Goal: Task Accomplishment & Management: Complete application form

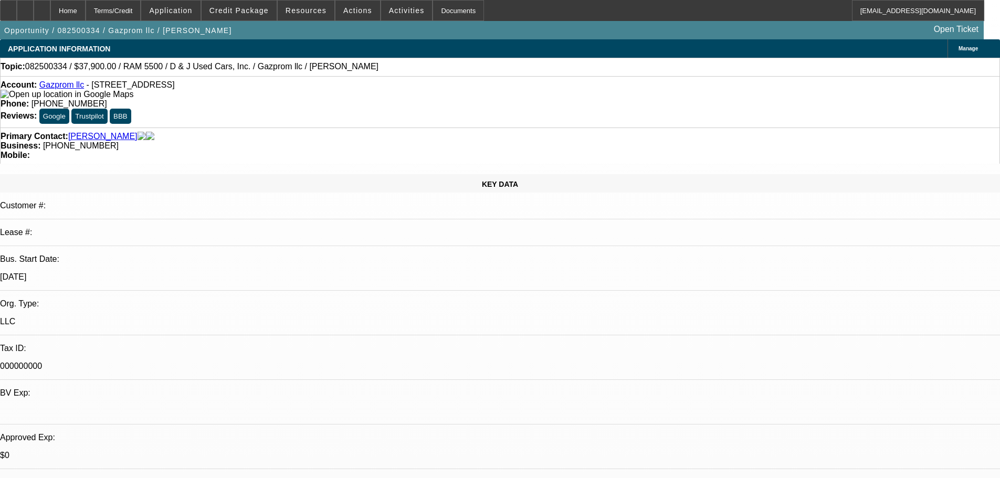
select select "0"
select select "0.1"
select select "4"
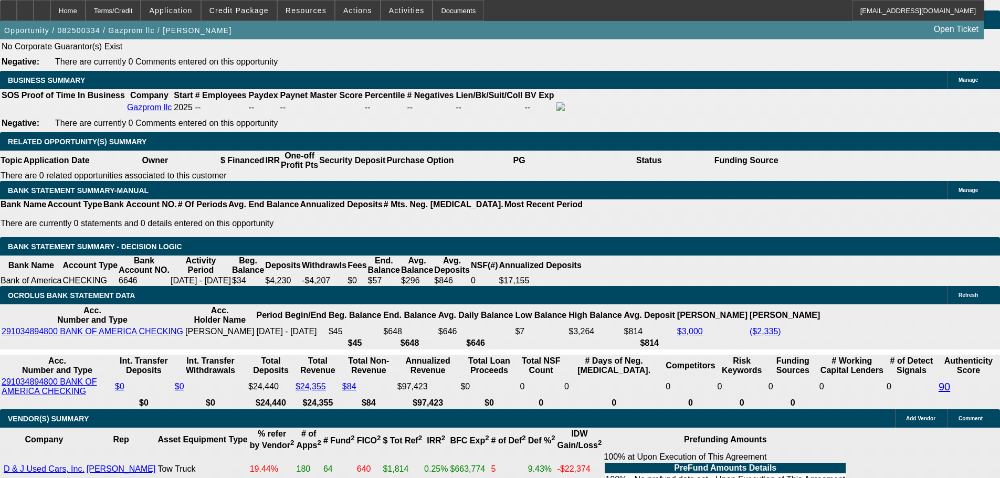
scroll to position [1889, 0]
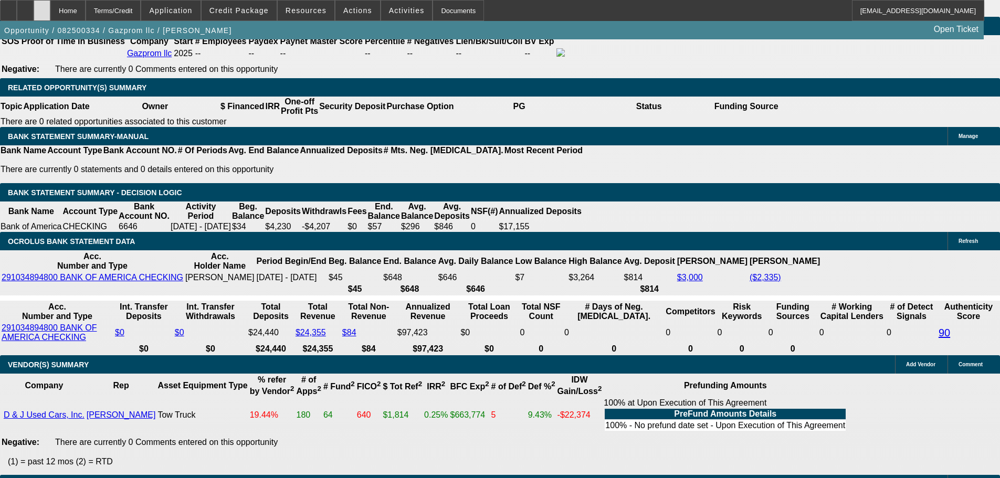
click at [42, 7] on icon at bounding box center [42, 7] width 0 height 0
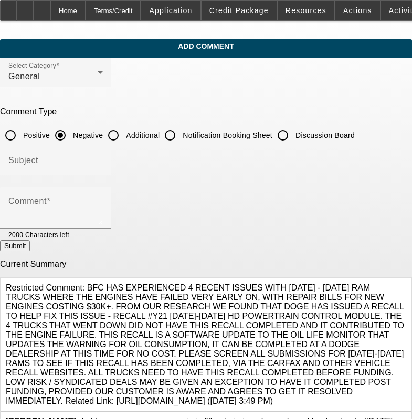
click at [124, 131] on input "Additional" at bounding box center [113, 135] width 21 height 21
radio input "true"
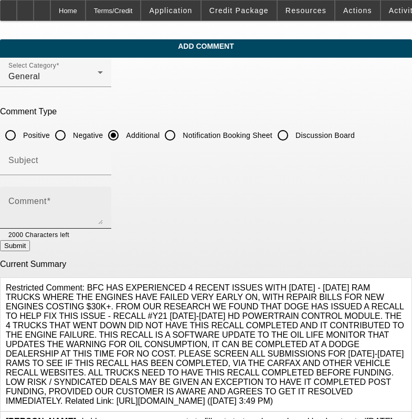
click at [99, 203] on textarea "Comment" at bounding box center [55, 211] width 94 height 25
paste textarea "Igor Shumik, owner of Gazprom LLC, is seeking financing for a 2020 Ram Rollback…"
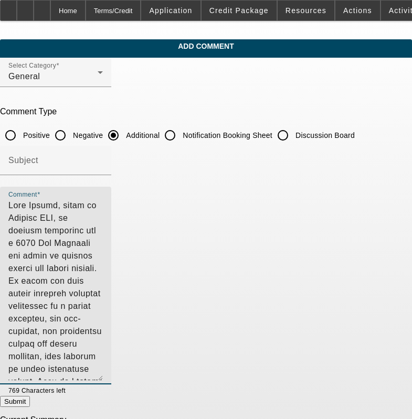
drag, startPoint x: 380, startPoint y: 219, endPoint x: 374, endPoint y: 375, distance: 156.0
click at [103, 375] on textarea "Comment" at bounding box center [55, 289] width 94 height 181
type textarea "Igor Shumik, owner of Gazprom LLC, is seeking financing for a 2020 Ram Rollback…"
click at [30, 407] on button "Submit" at bounding box center [15, 401] width 30 height 11
radio input "true"
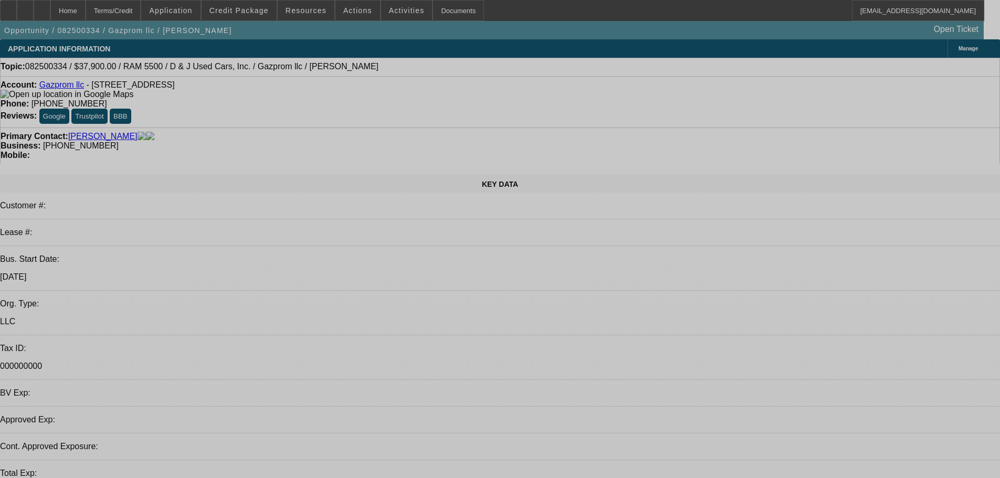
select select "0"
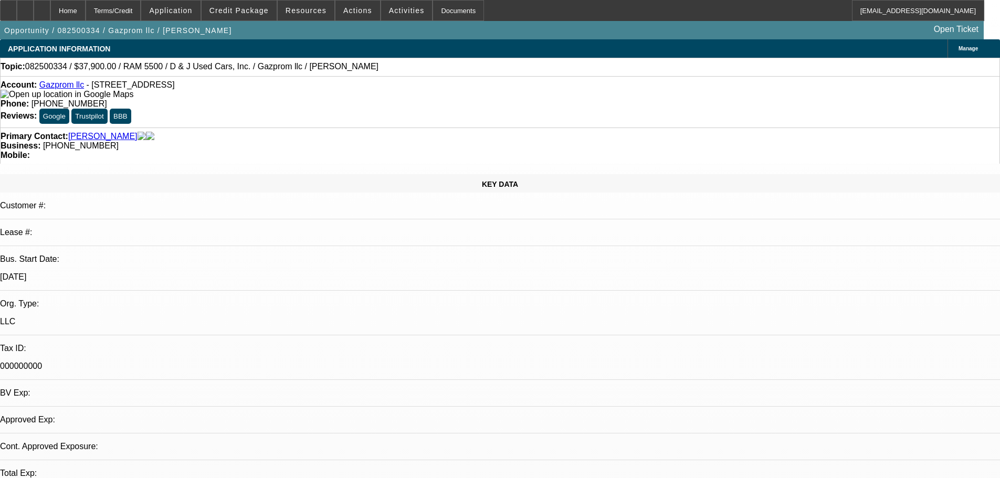
select select "0"
select select "0.1"
select select "1"
select select "4"
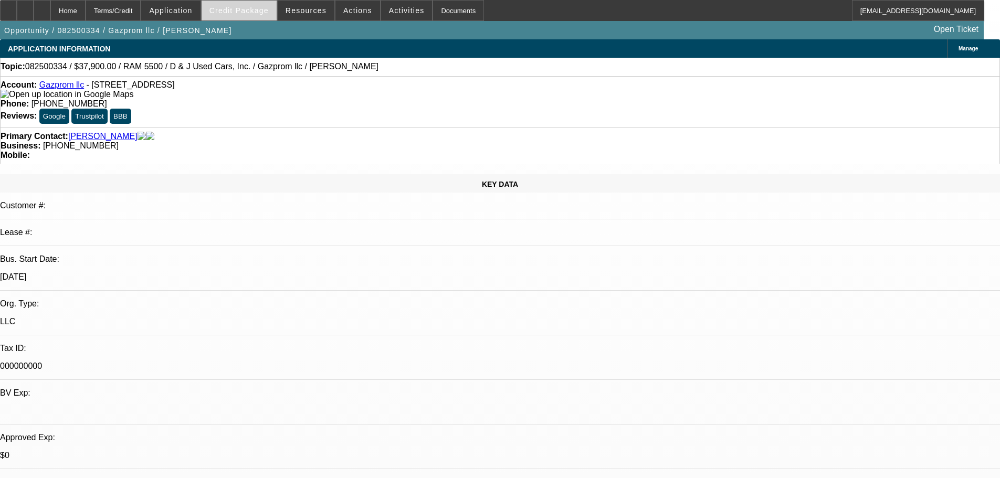
click at [243, 18] on span at bounding box center [238, 10] width 75 height 25
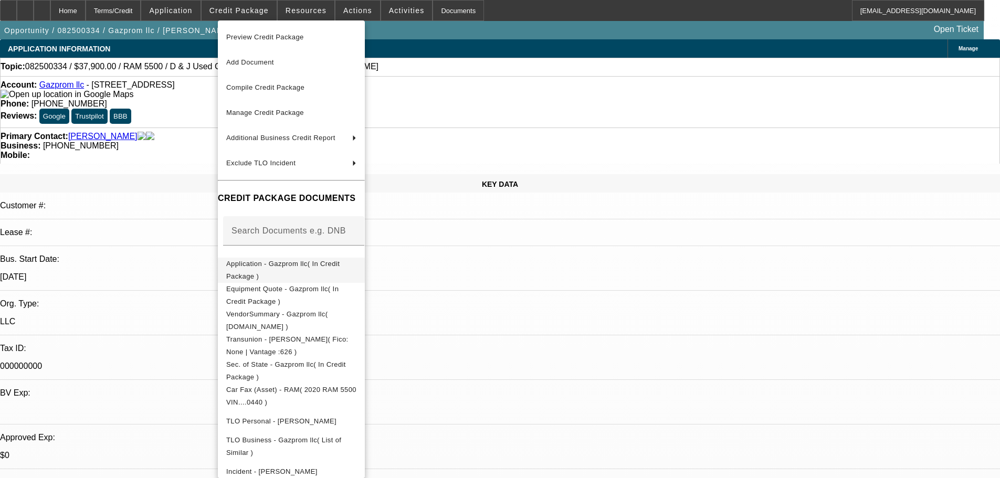
click at [342, 270] on span "Application - Gazprom llc( In Credit Package )" at bounding box center [291, 270] width 130 height 25
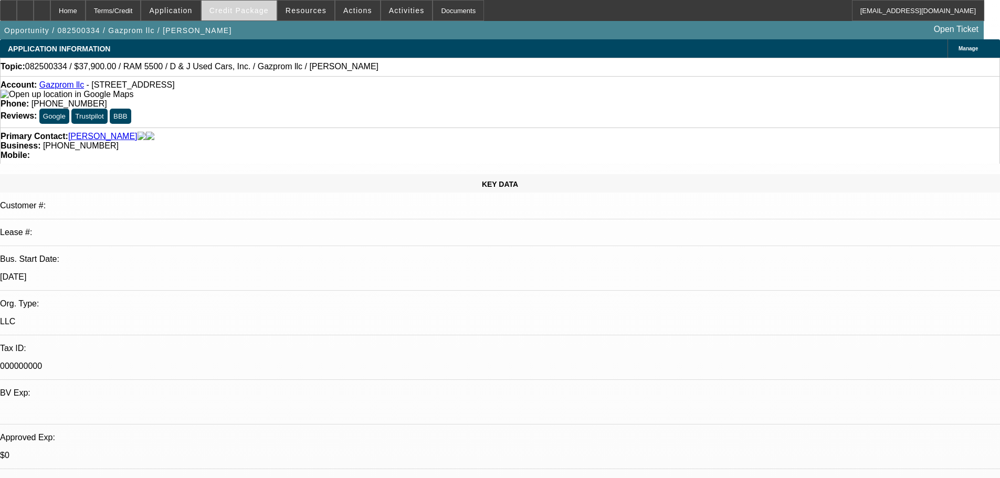
click at [249, 14] on span "Credit Package" at bounding box center [238, 10] width 59 height 8
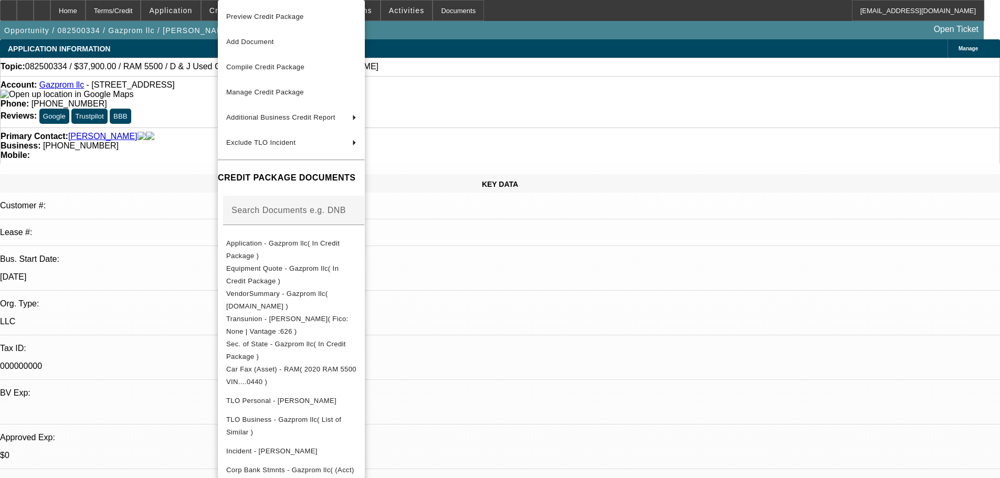
click at [543, 306] on div at bounding box center [500, 239] width 1000 height 478
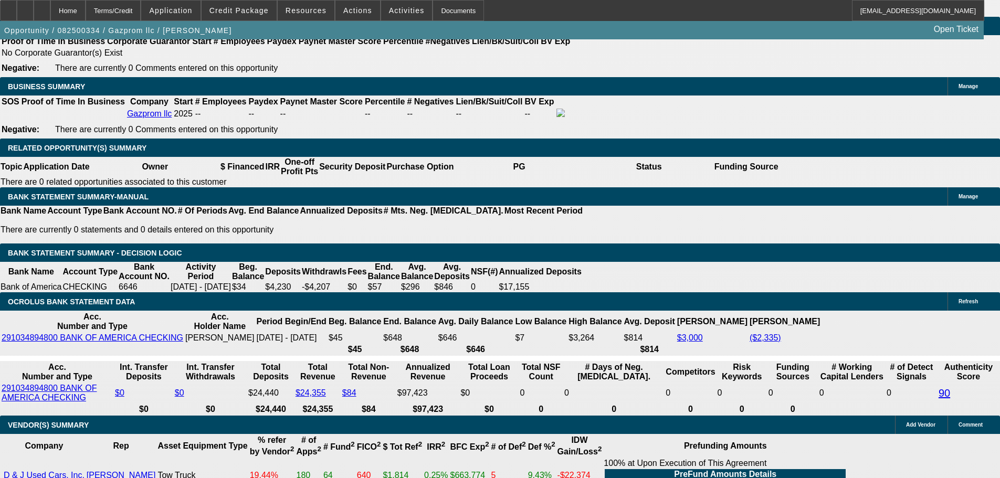
scroll to position [1784, 0]
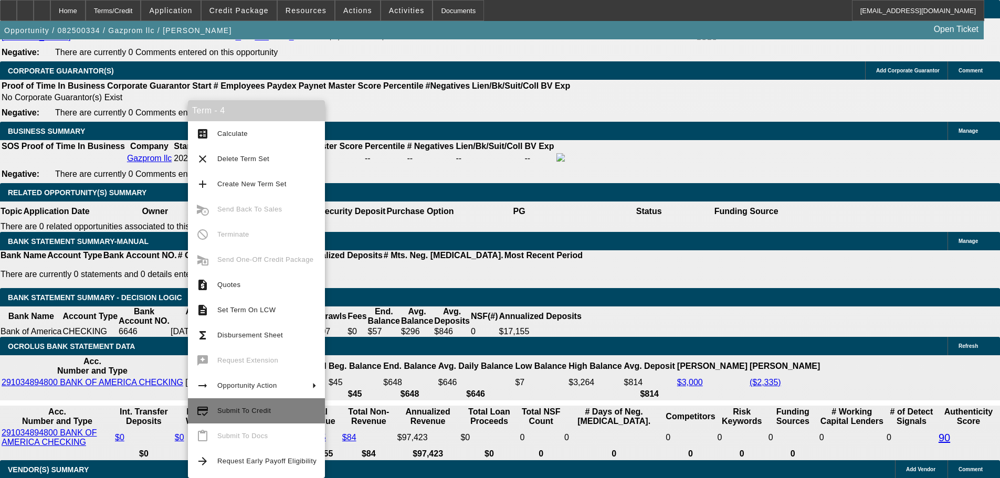
click at [293, 413] on span "Submit To Credit" at bounding box center [266, 411] width 99 height 13
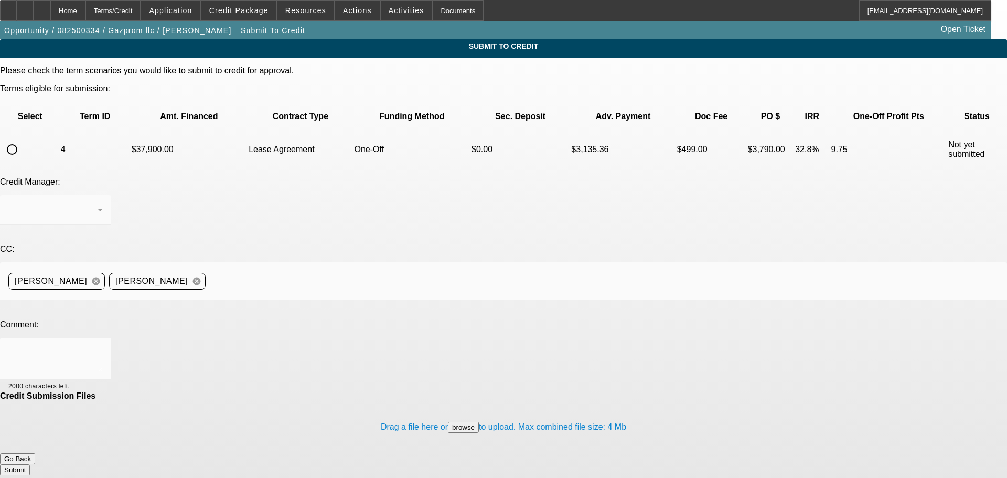
click at [23, 139] on input "radio" at bounding box center [12, 149] width 21 height 21
radio input "true"
click at [103, 346] on textarea at bounding box center [55, 358] width 94 height 25
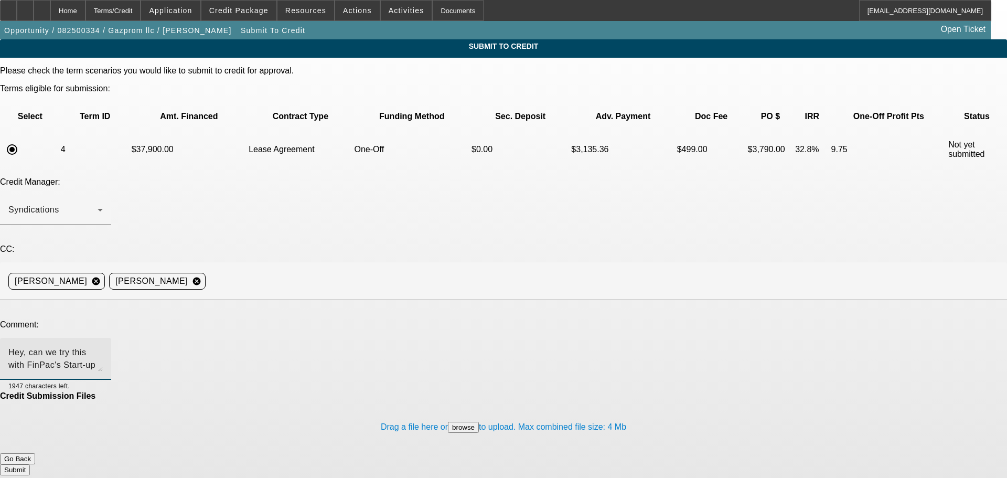
type textarea "Hey, can we try this with FinPac's Start-up program?"
click at [30, 464] on button "Submit" at bounding box center [15, 469] width 30 height 11
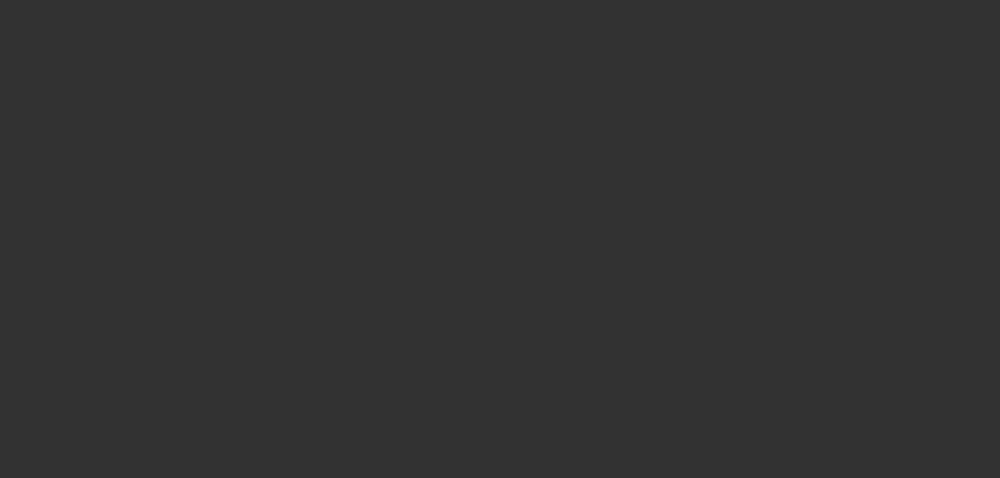
select select "0"
select select "0.1"
select select "4"
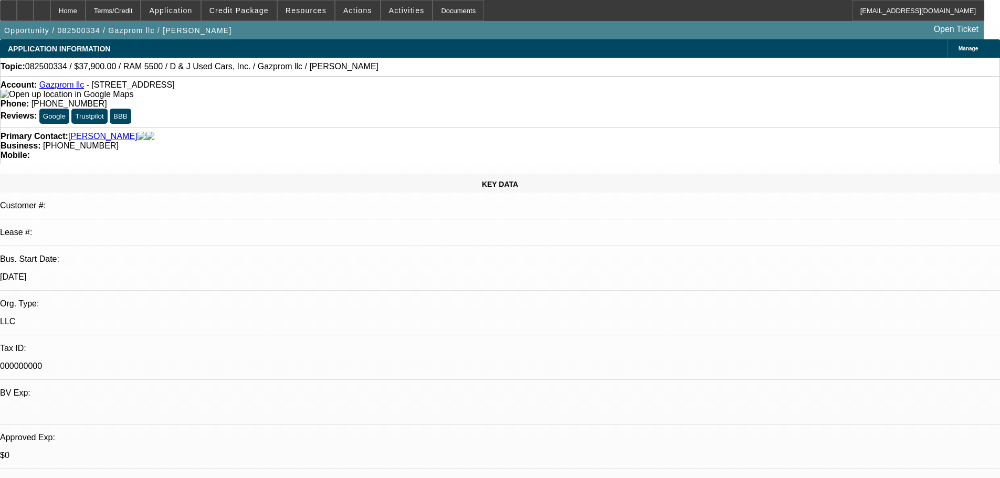
radio input "true"
type textarea "Waiting on proof of industry experience still for NM--credit might need to clim…"
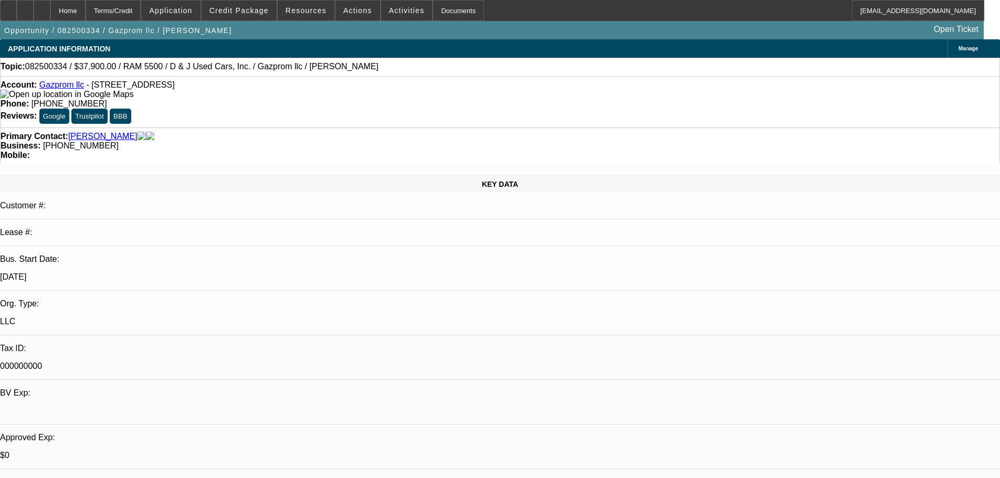
radio input "true"
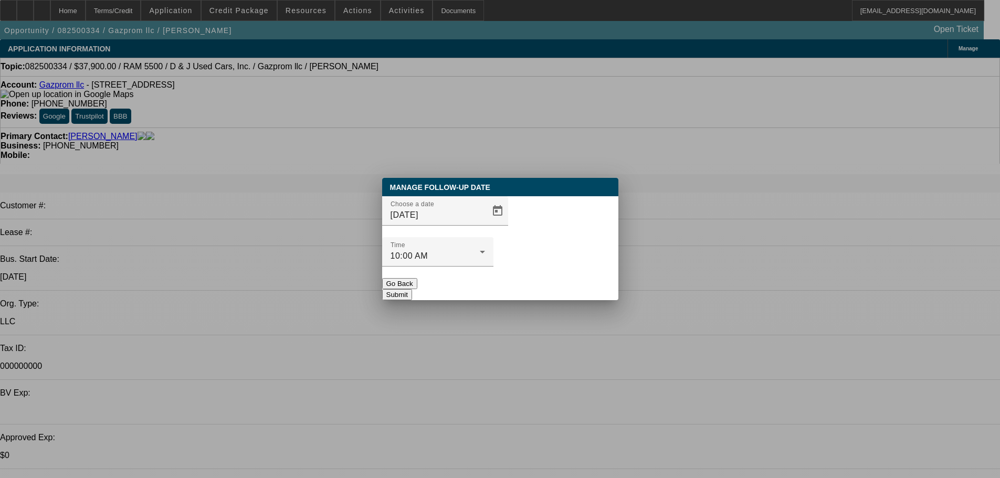
drag, startPoint x: 474, startPoint y: 285, endPoint x: 478, endPoint y: 278, distance: 8.7
click at [479, 281] on div "Manage Follow-Up Date Choose a date 9/5/2025 Time 10:00 AM Go Back Submit" at bounding box center [500, 239] width 236 height 122
click at [417, 278] on button "Go Back" at bounding box center [399, 283] width 35 height 11
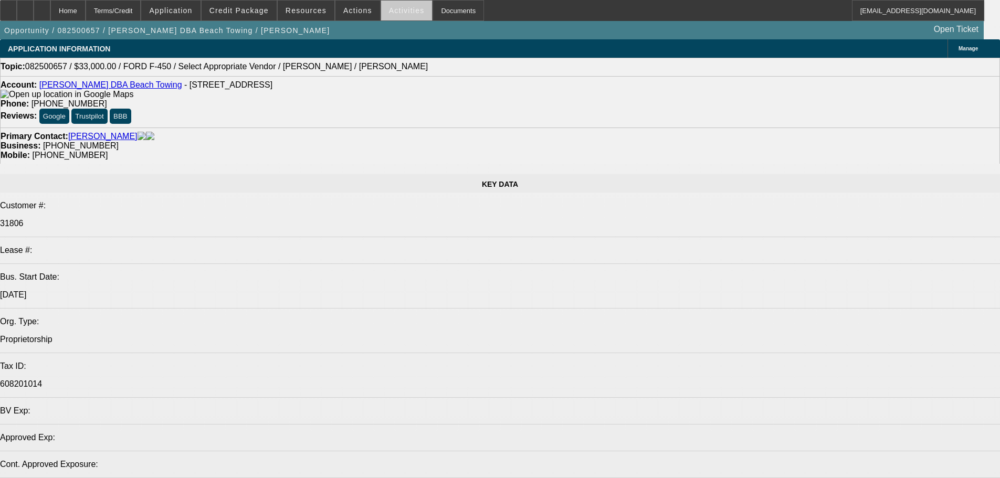
select select "0"
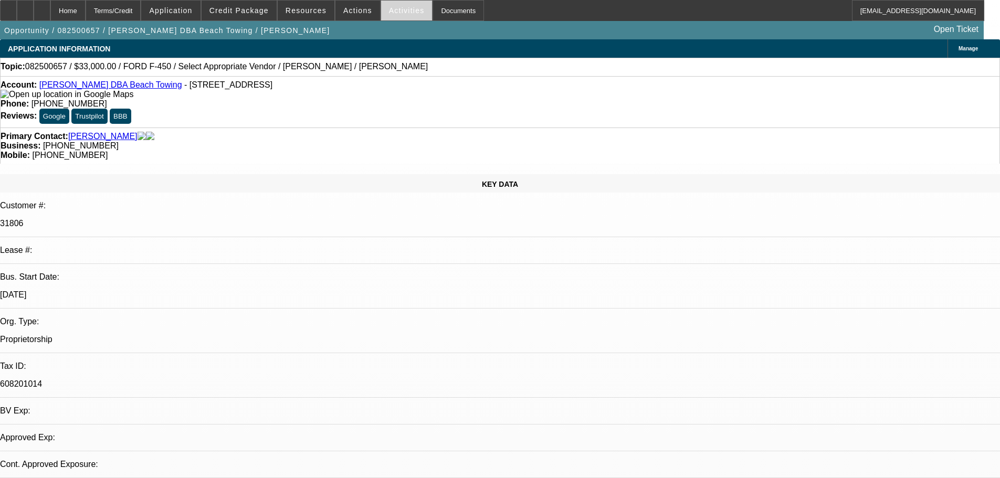
select select "2"
select select "0.1"
select select "4"
select select "0"
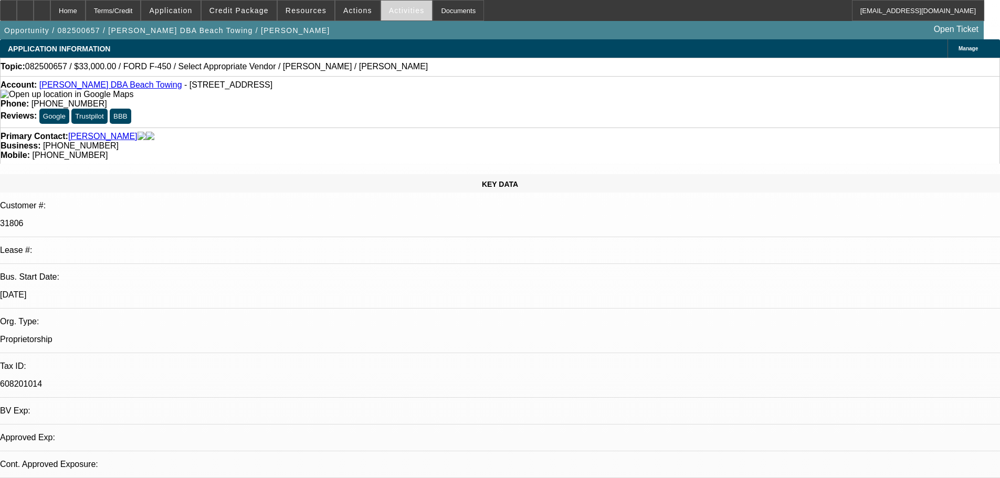
select select "2"
select select "0.1"
select select "4"
click at [347, 8] on span "Actions" at bounding box center [357, 10] width 29 height 8
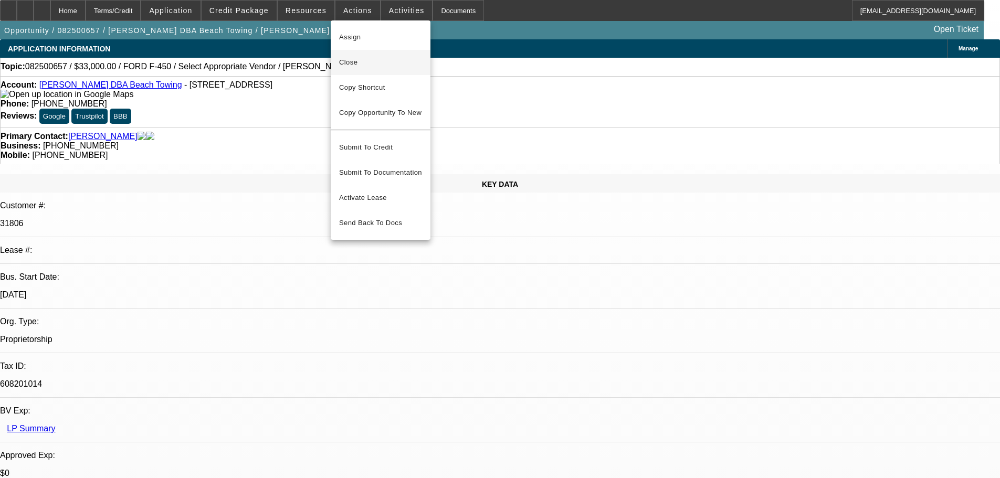
click at [386, 63] on span "Close" at bounding box center [380, 62] width 83 height 13
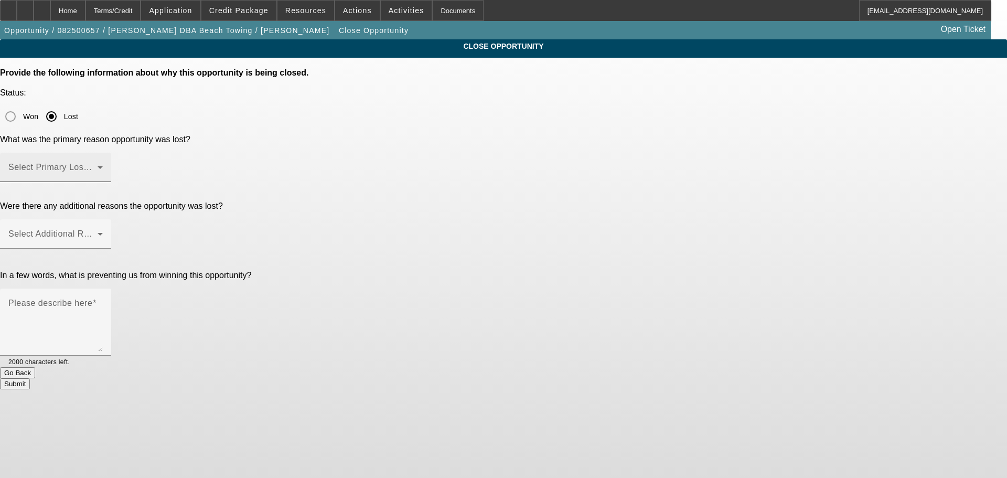
click at [98, 165] on span at bounding box center [52, 171] width 89 height 13
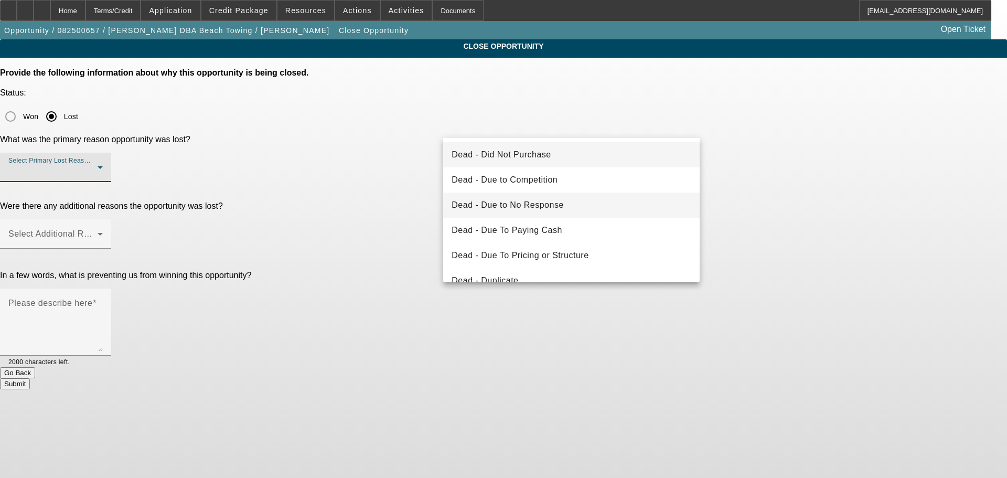
click at [549, 203] on span "Dead - Due to No Response" at bounding box center [508, 205] width 112 height 13
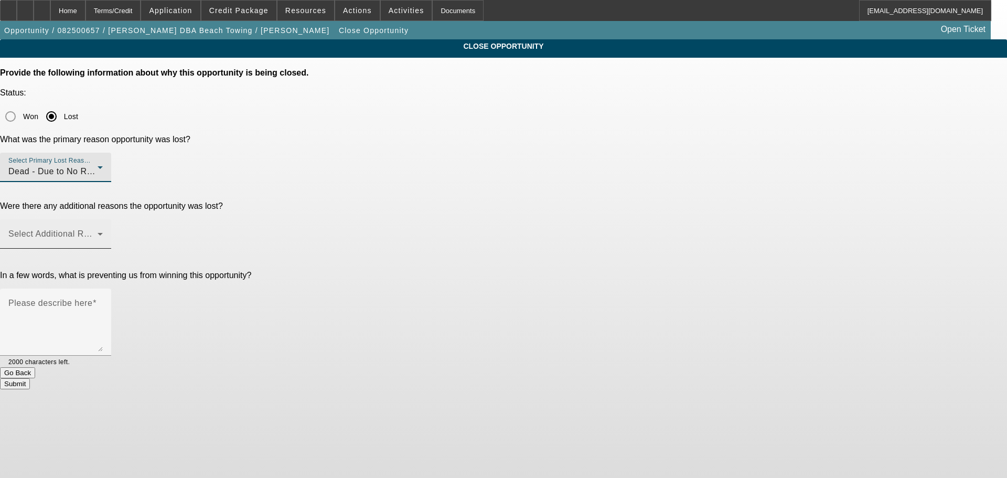
click at [98, 232] on span at bounding box center [52, 238] width 89 height 13
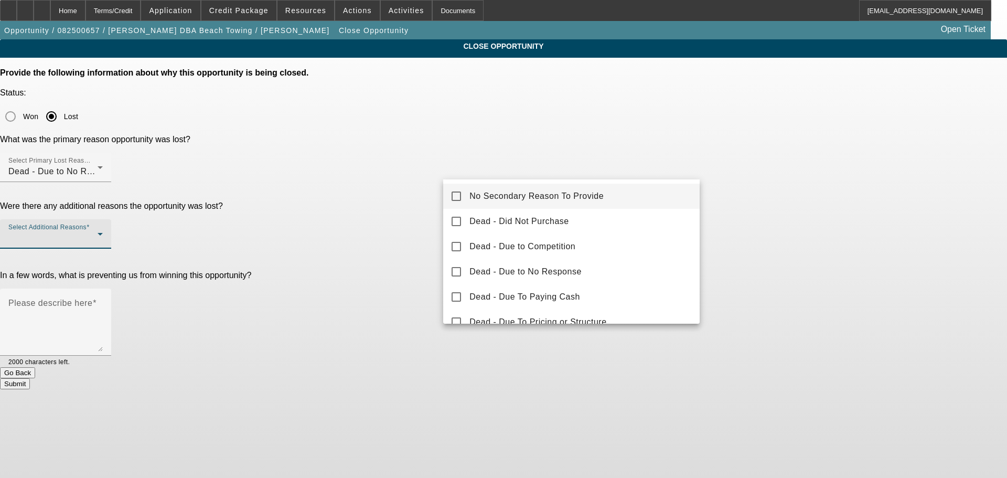
click at [559, 192] on span "No Secondary Reason To Provide" at bounding box center [537, 196] width 134 height 13
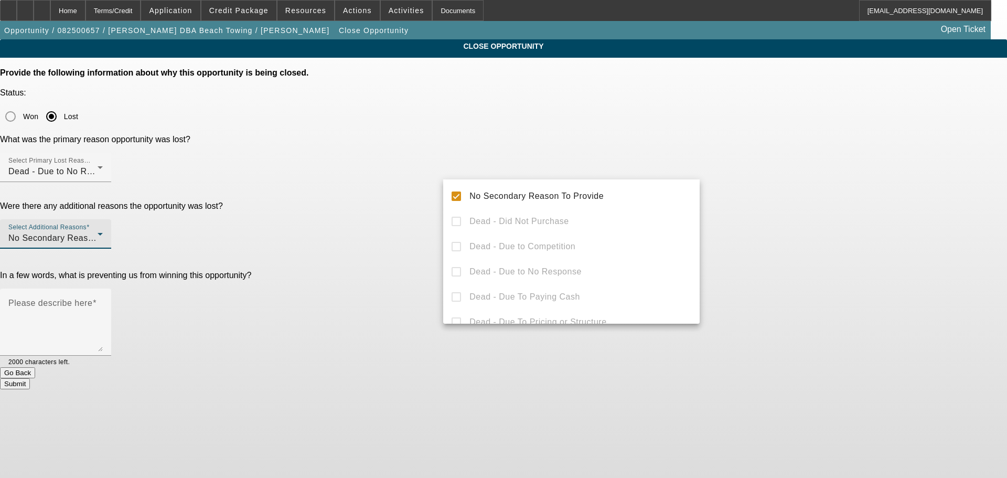
click at [766, 173] on div at bounding box center [503, 239] width 1007 height 478
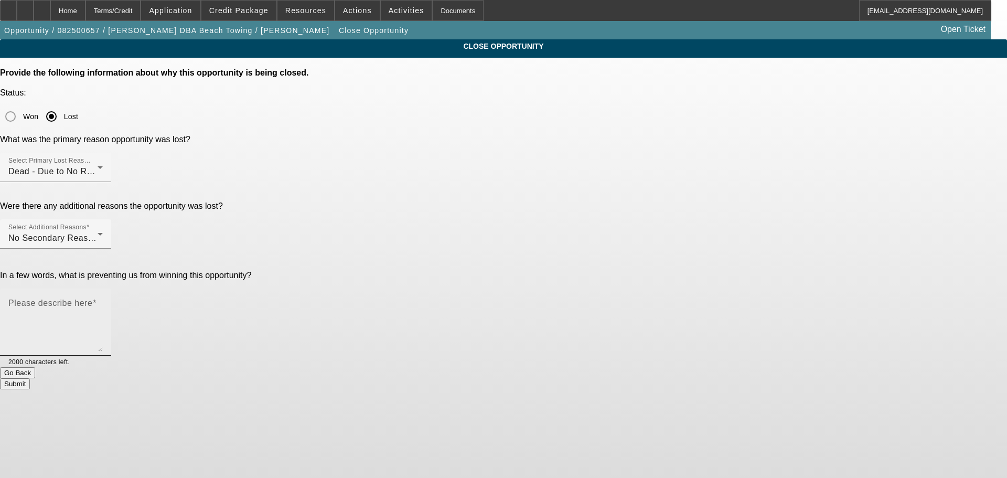
click at [103, 301] on textarea "Please describe here" at bounding box center [55, 326] width 94 height 50
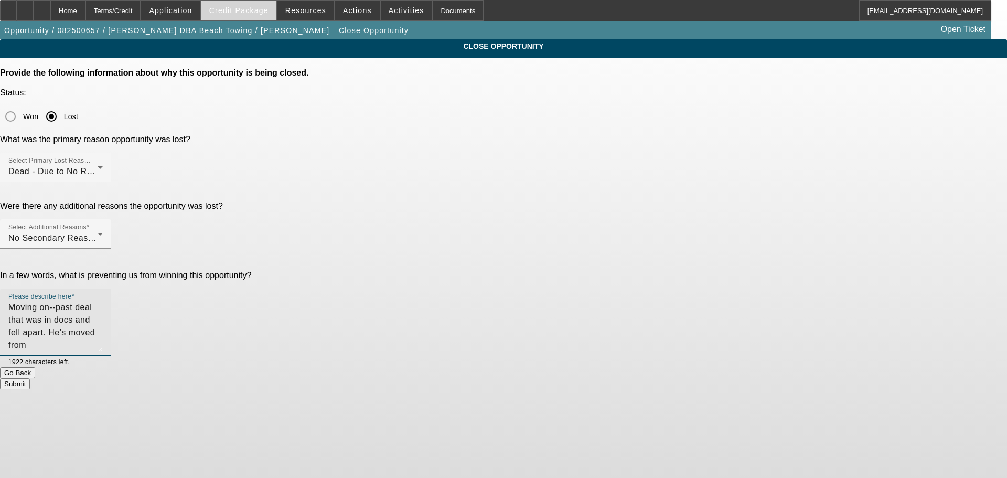
click at [243, 11] on span "Credit Package" at bounding box center [238, 10] width 59 height 8
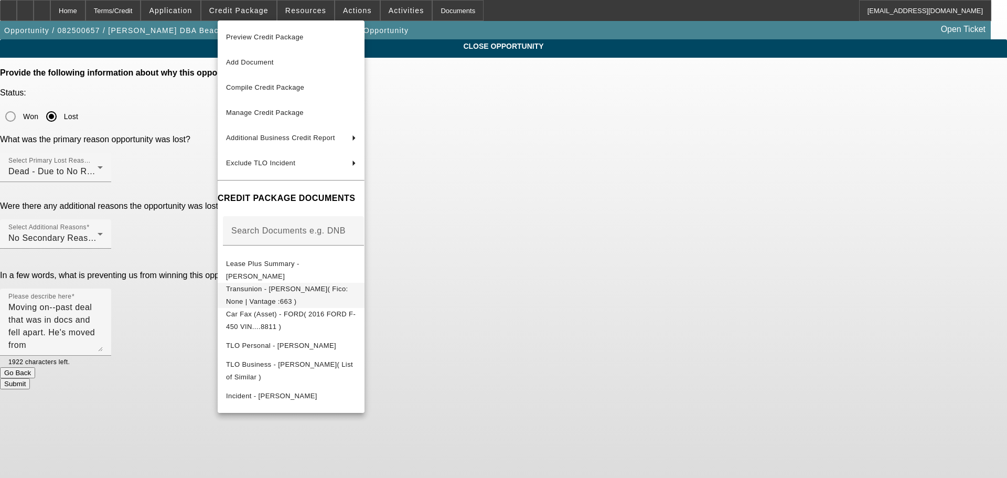
click at [292, 292] on span "Transunion - Gauna, Daniel( Fico: None | Vantage :663 )" at bounding box center [287, 295] width 122 height 20
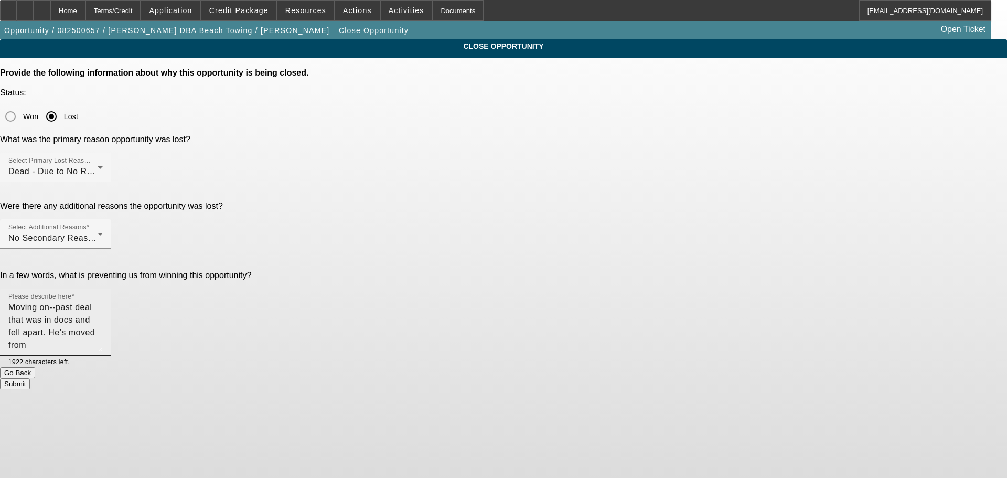
click at [103, 301] on textarea "Moving on--past deal that was in docs and fell apart. He's moved from CA to TN" at bounding box center [55, 326] width 94 height 50
click at [103, 301] on textarea "Moving on--past deal that was in docs and fell apart. He's now moved from CA to…" at bounding box center [55, 326] width 94 height 50
type textarea "Moving on--past deal that was in docs and fell apart. He's now moved from [GEOG…"
click at [30, 378] on button "Submit" at bounding box center [15, 383] width 30 height 11
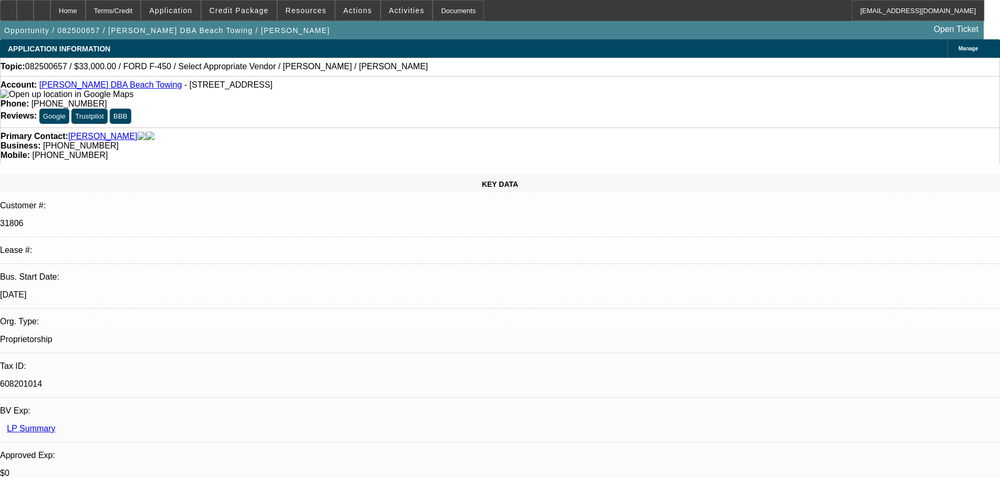
select select "0"
select select "2"
select select "0.1"
select select "4"
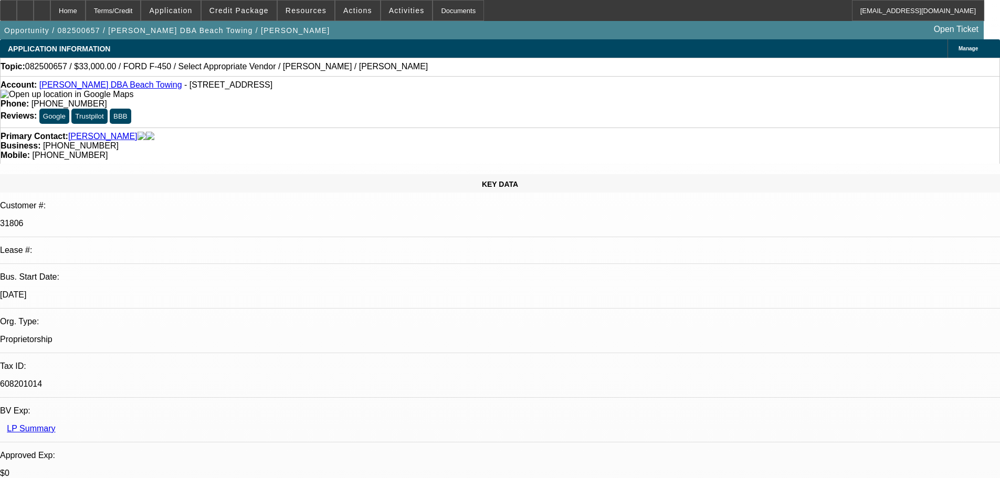
select select "0"
select select "2"
select select "0.1"
select select "4"
